Goal: Transaction & Acquisition: Register for event/course

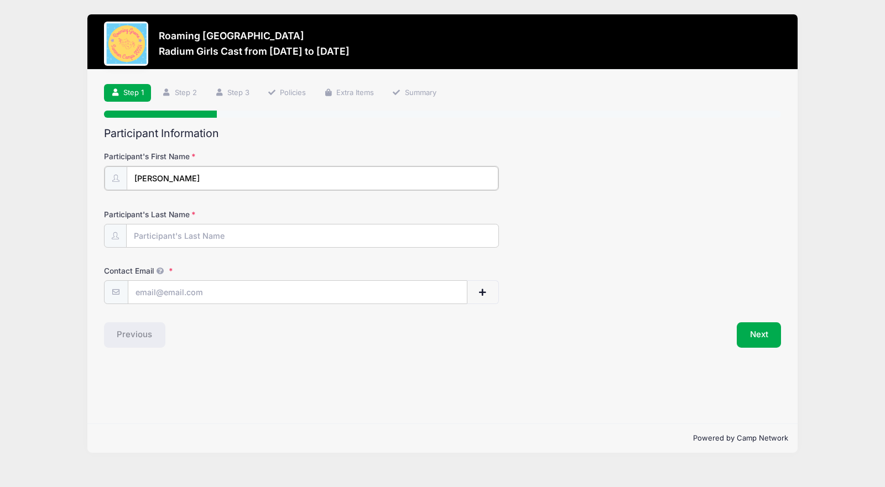
type input "[PERSON_NAME]"
type input "[EMAIL_ADDRESS][DOMAIN_NAME]"
click at [751, 335] on button "Next" at bounding box center [759, 333] width 45 height 25
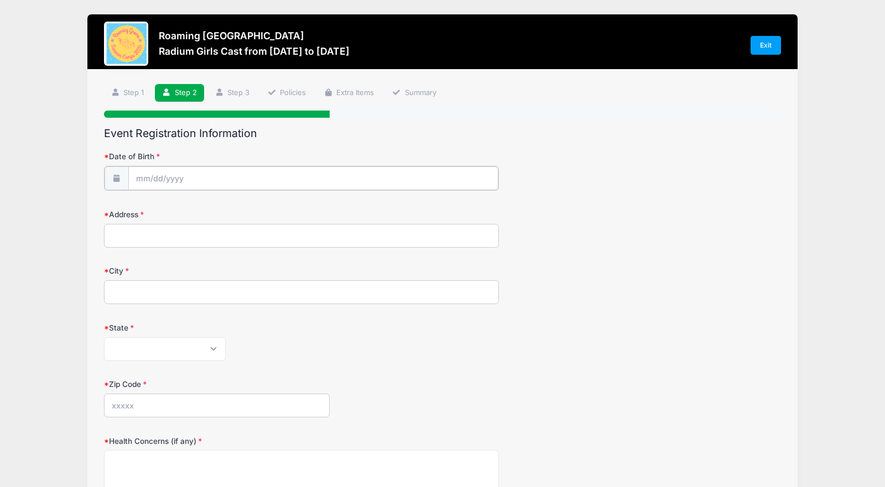
click at [246, 175] on input "Date of Birth" at bounding box center [313, 178] width 370 height 24
click at [134, 181] on input "Date of Birth" at bounding box center [313, 178] width 370 height 24
click at [245, 211] on span at bounding box center [246, 210] width 8 height 8
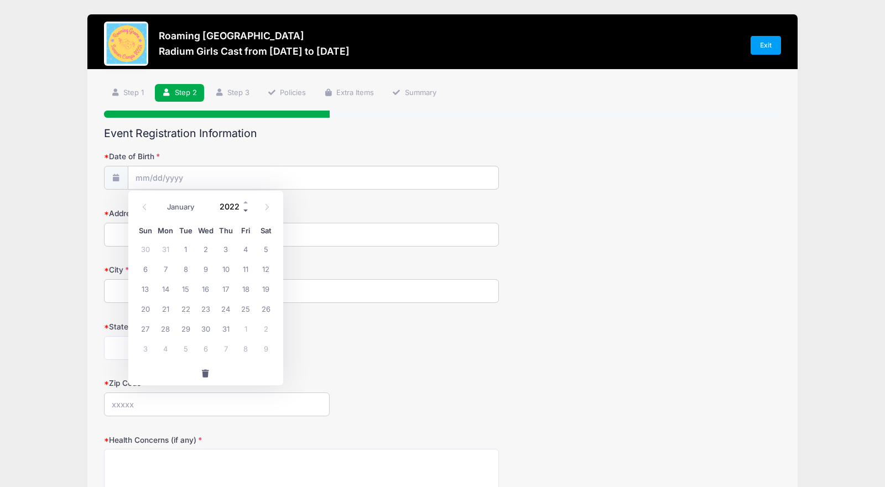
click at [245, 211] on span at bounding box center [246, 210] width 8 height 8
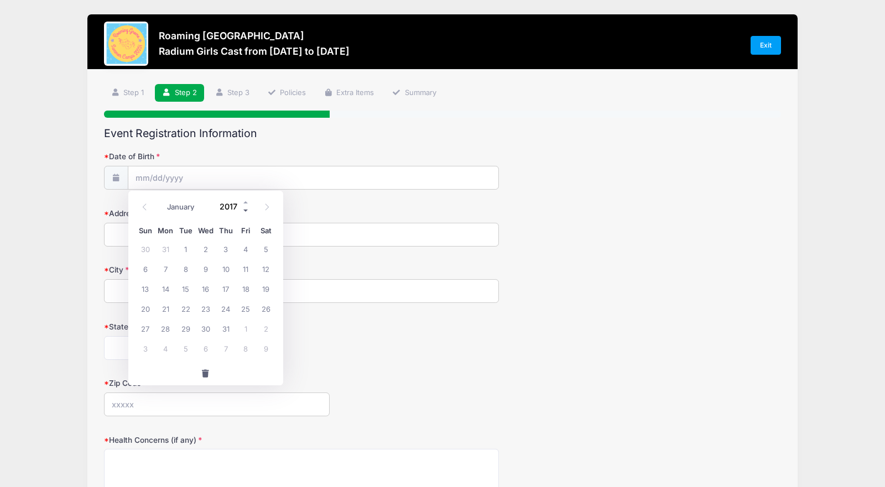
click at [245, 211] on span at bounding box center [246, 210] width 8 height 8
type input "2013"
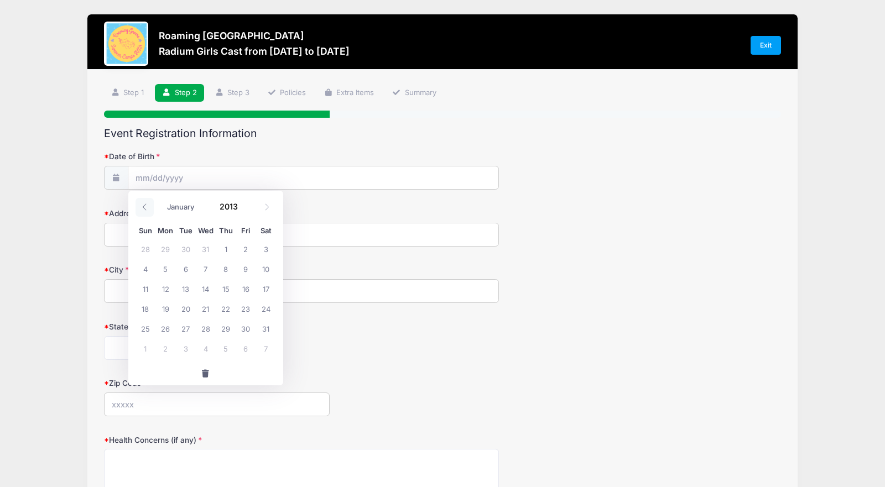
click at [145, 208] on icon at bounding box center [144, 206] width 7 height 7
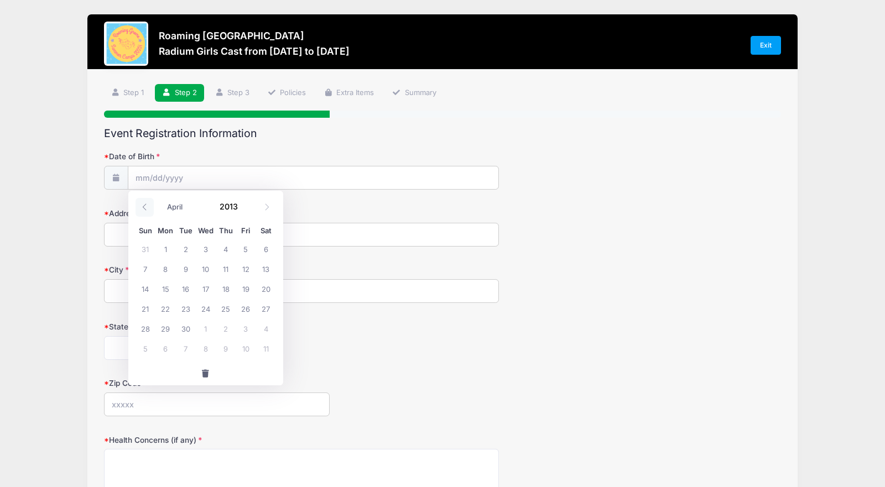
select select "2"
click at [265, 289] on span "16" at bounding box center [266, 289] width 20 height 20
type input "[DATE]"
type input "[STREET_ADDRESS]"
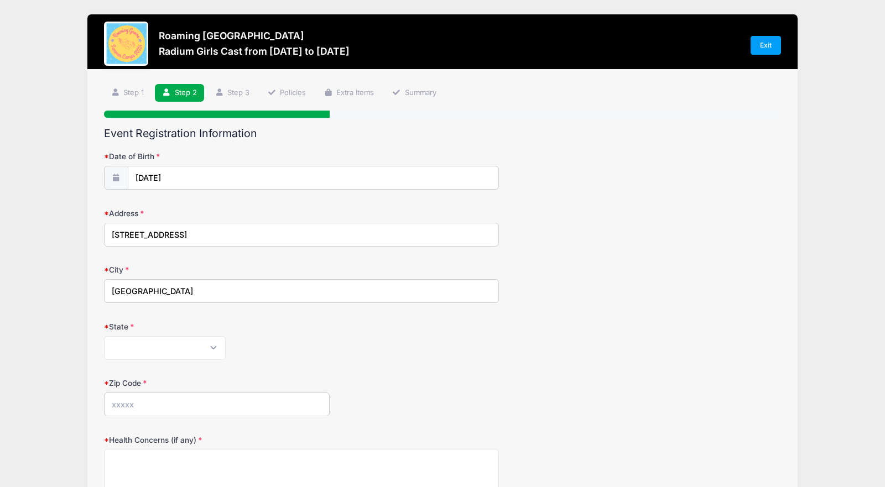
type input "[GEOGRAPHIC_DATA]"
select select "CO"
type input "80238"
click at [56, 255] on div "Roaming [GEOGRAPHIC_DATA] Radium Girls Cast from [DATE] to [DATE] Exit Step 2 /…" at bounding box center [443, 363] width 852 height 726
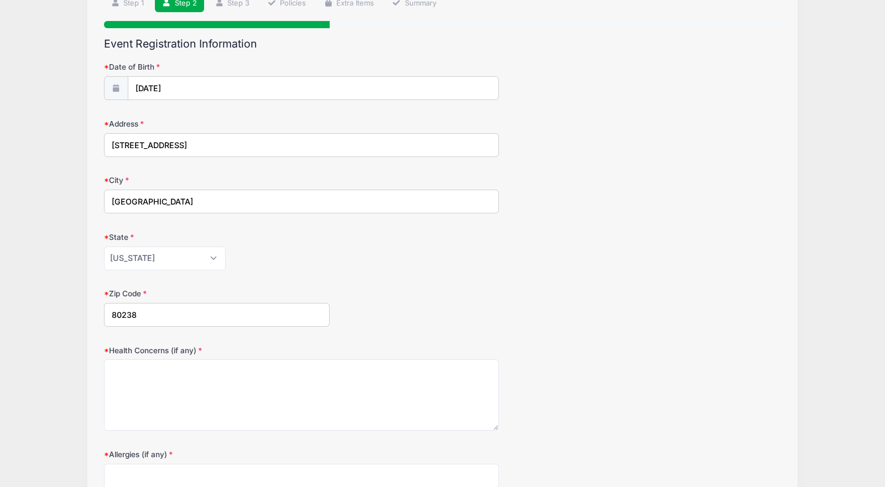
scroll to position [100, 0]
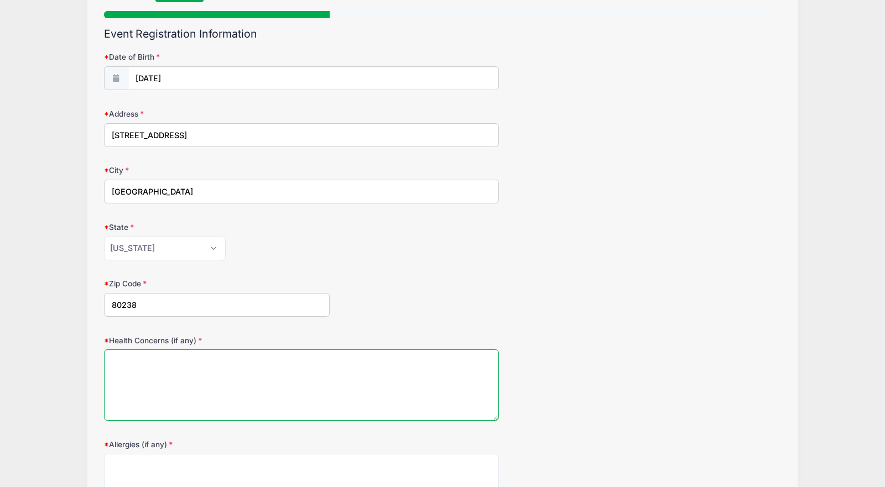
click at [197, 364] on textarea "Health Concerns (if any)" at bounding box center [301, 384] width 395 height 71
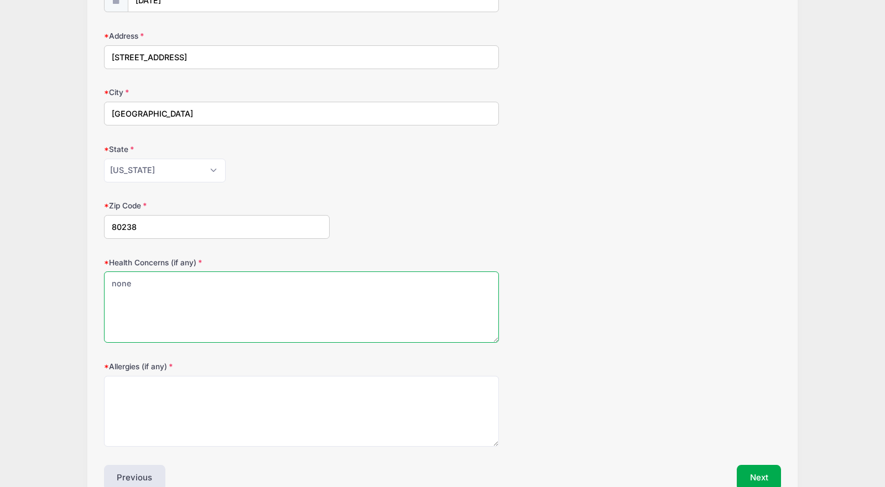
scroll to position [200, 0]
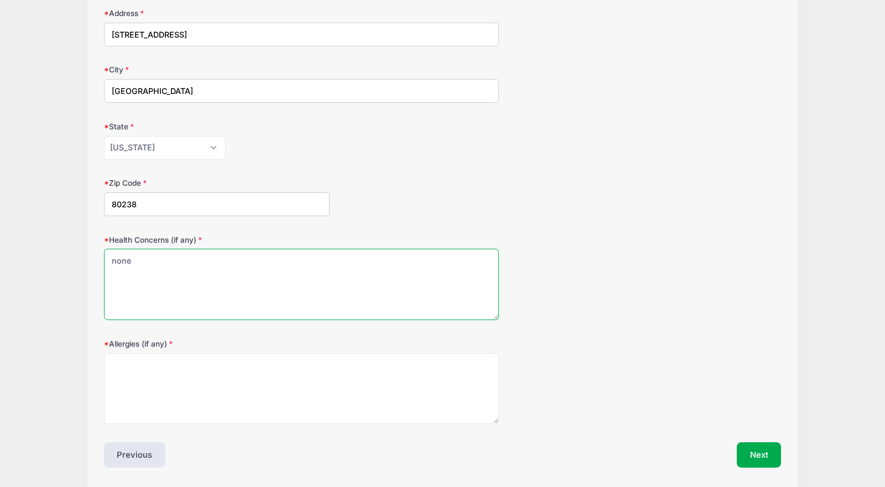
type textarea "none"
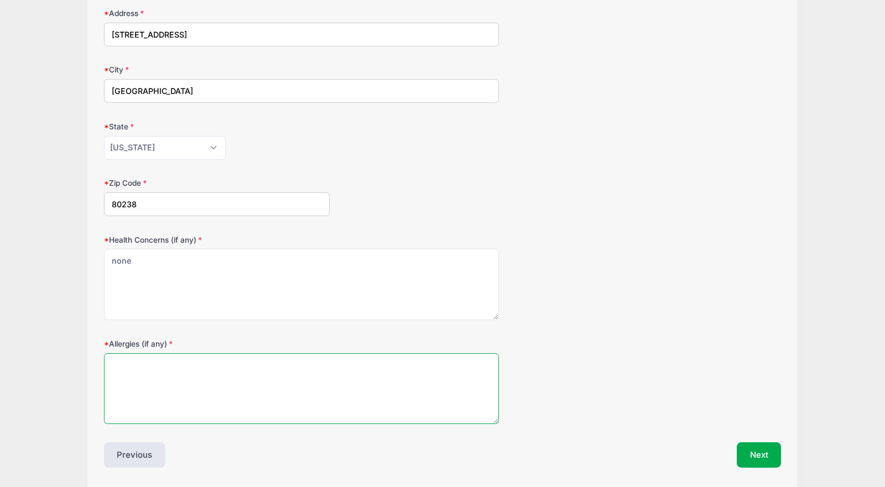
click at [201, 368] on textarea "Allergies (if any)" at bounding box center [301, 388] width 395 height 71
type textarea "none"
click at [748, 448] on button "Next" at bounding box center [759, 454] width 45 height 25
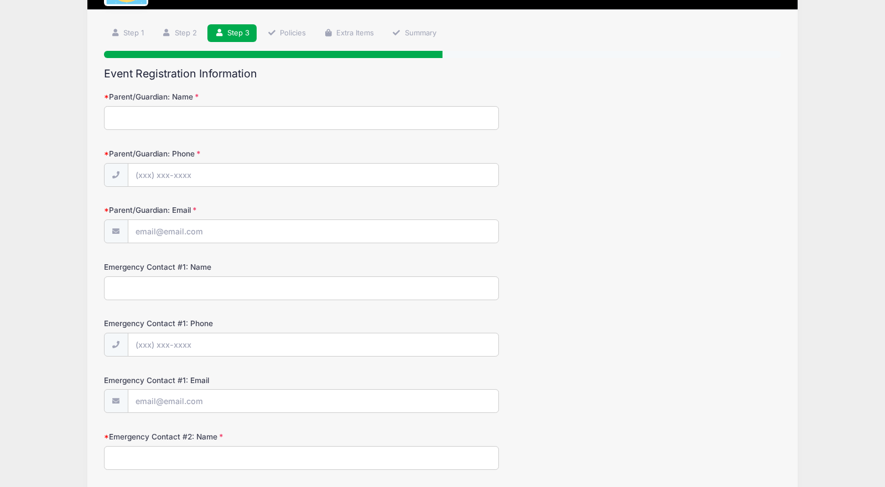
scroll to position [0, 0]
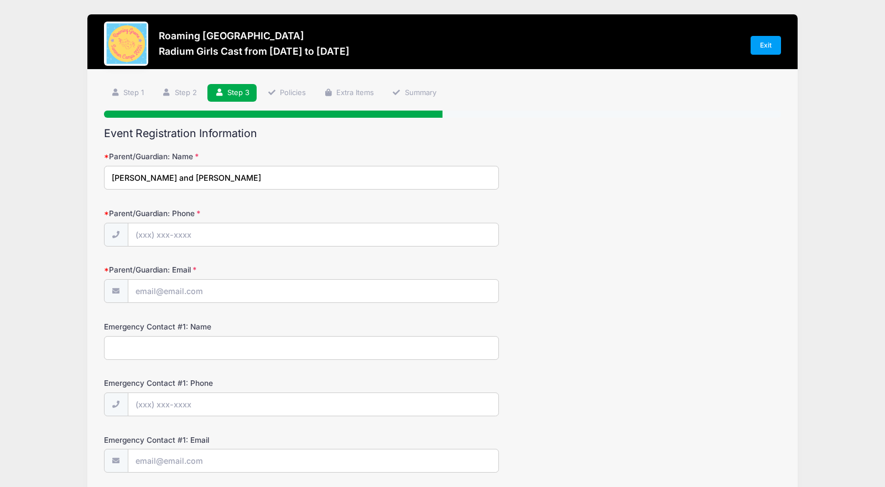
type input "[PERSON_NAME] and [PERSON_NAME]"
type input "[PHONE_NUMBER]"
type input "[EMAIL_ADDRESS][DOMAIN_NAME]"
type input "[PERSON_NAME]"
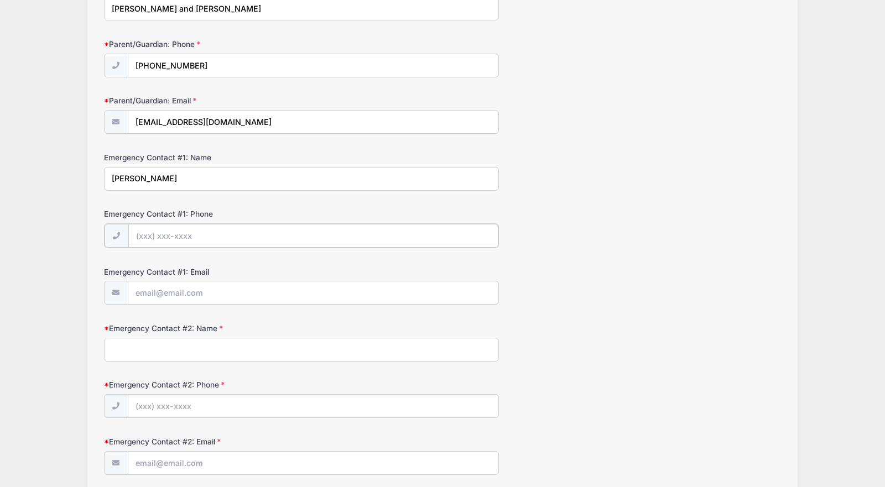
scroll to position [175, 0]
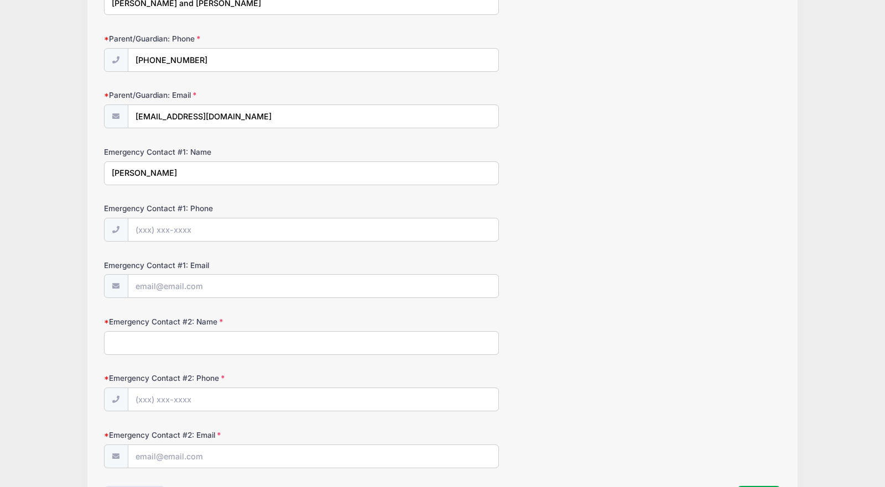
drag, startPoint x: 119, startPoint y: 171, endPoint x: 89, endPoint y: 170, distance: 29.9
click at [89, 170] on div "Step 3 /7 Step 1 Step 2 Step 3 Policies Extra Items Summary Participant Informa…" at bounding box center [441, 210] width 709 height 631
type input "[PERSON_NAME]"
type input "[PHONE_NUMBER]"
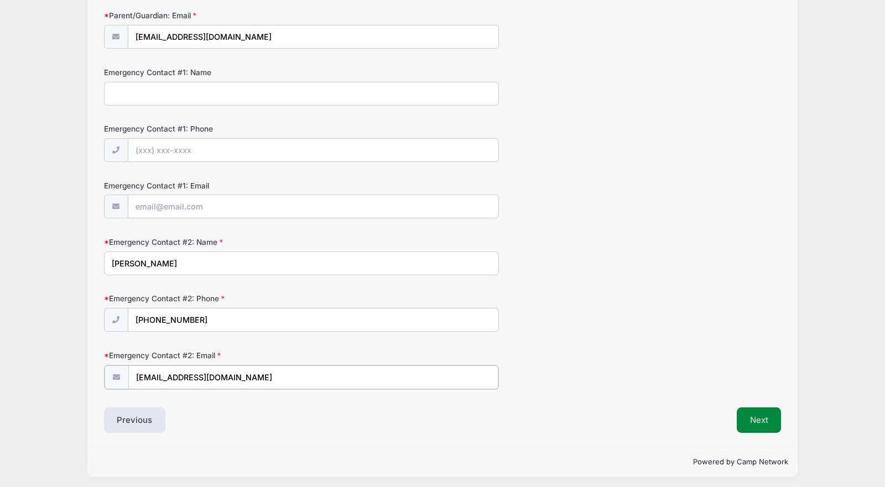
type input "[EMAIL_ADDRESS][DOMAIN_NAME]"
click at [763, 419] on button "Next" at bounding box center [759, 420] width 45 height 25
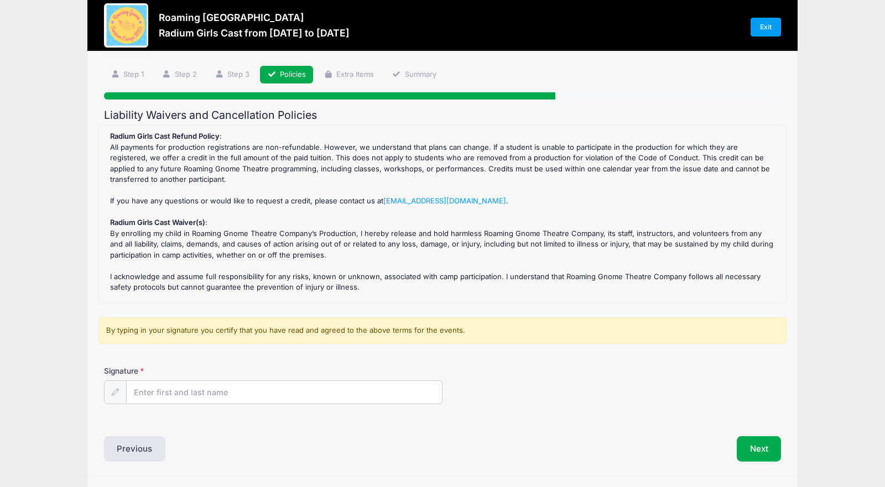
scroll to position [19, 0]
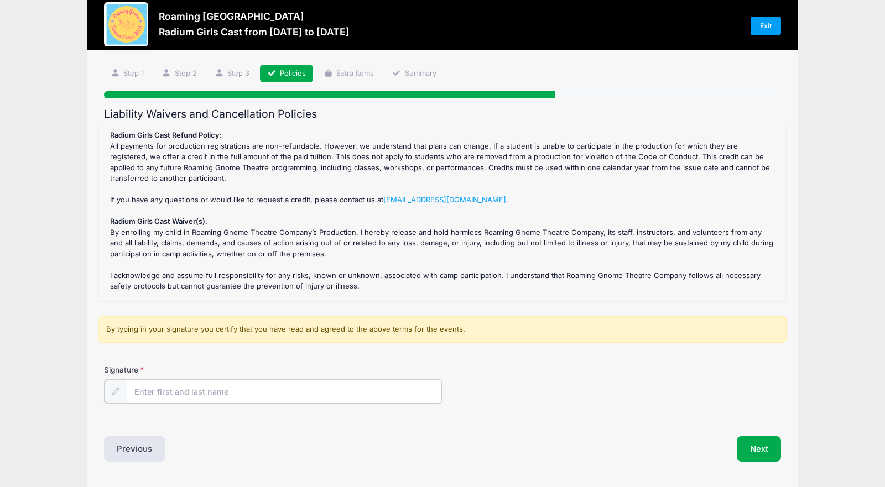
click at [332, 392] on input "Signature" at bounding box center [284, 392] width 315 height 24
type input "[PERSON_NAME]"
click at [764, 447] on button "Next" at bounding box center [759, 447] width 45 height 25
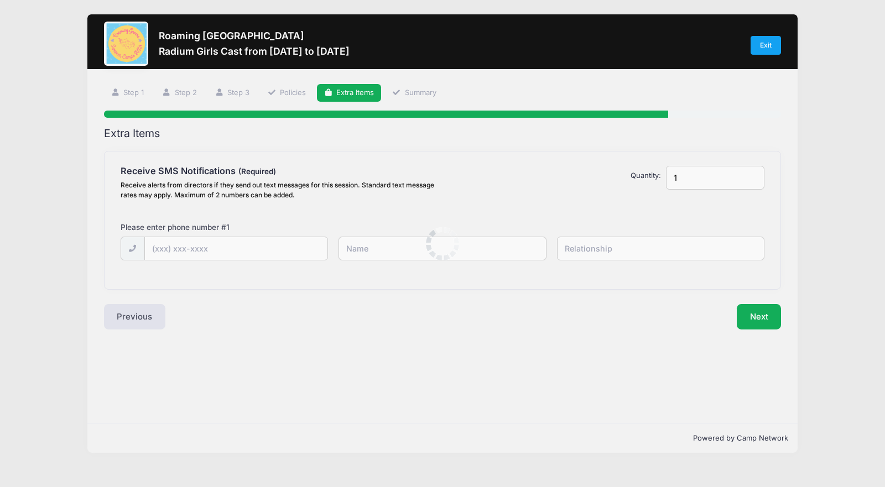
scroll to position [0, 0]
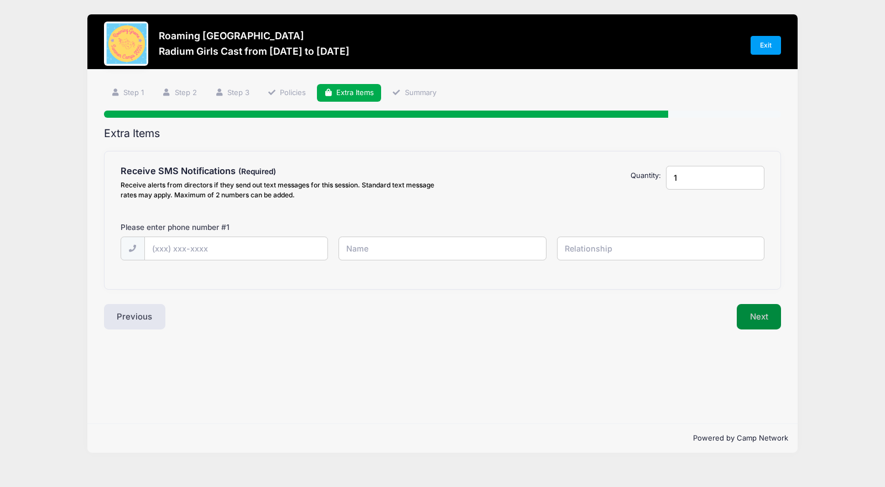
click at [750, 321] on button "Next" at bounding box center [759, 316] width 45 height 25
drag, startPoint x: 765, startPoint y: 320, endPoint x: 576, endPoint y: 322, distance: 189.1
click at [764, 320] on button "Next" at bounding box center [759, 316] width 45 height 25
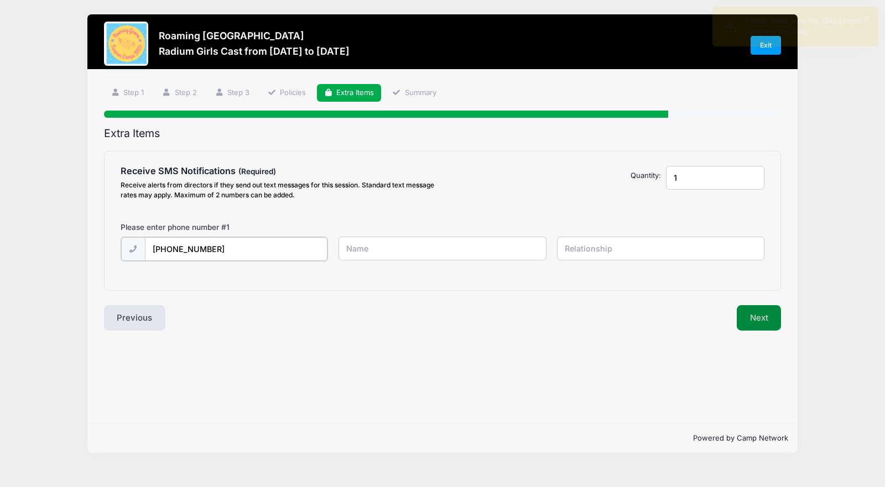
type input "[PHONE_NUMBER]"
drag, startPoint x: 753, startPoint y: 319, endPoint x: 676, endPoint y: 315, distance: 77.0
click at [751, 319] on button "Next" at bounding box center [759, 316] width 45 height 25
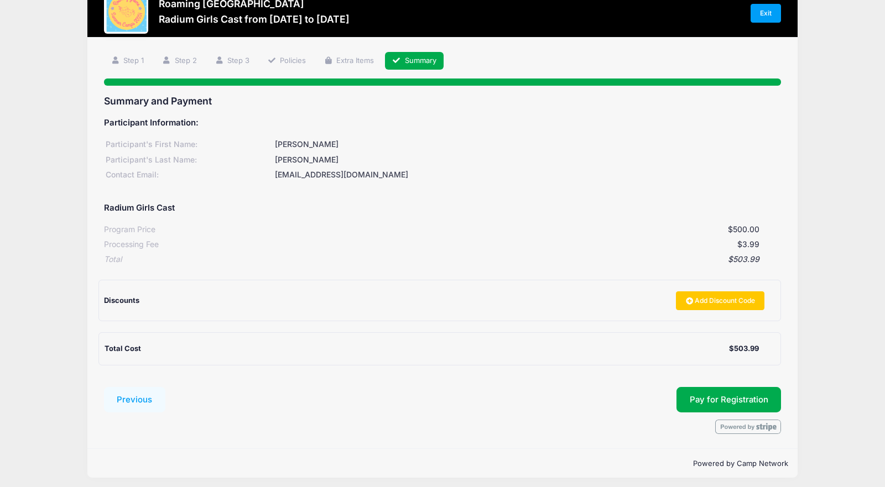
scroll to position [32, 0]
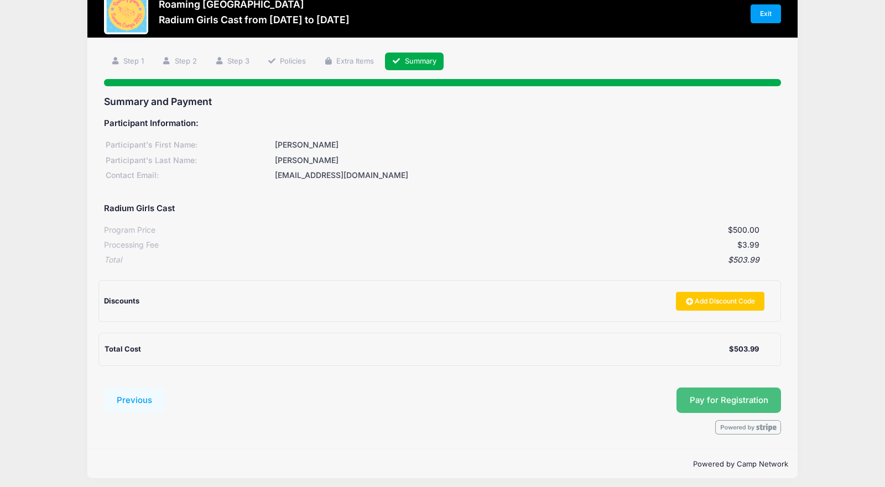
click at [709, 401] on button "Pay for Registration" at bounding box center [728, 400] width 105 height 25
